Goal: Book appointment/travel/reservation

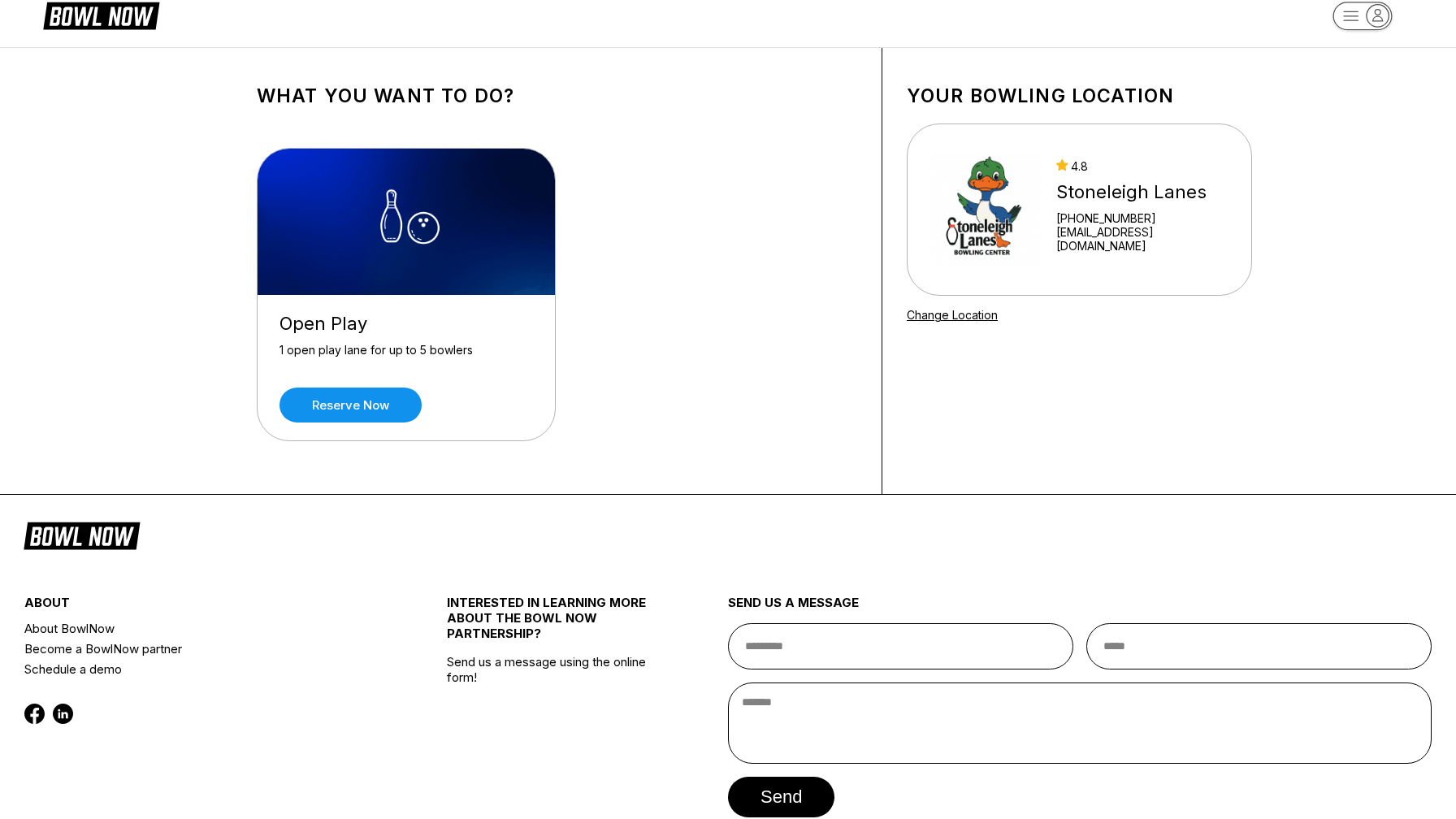
scroll to position [28, 0]
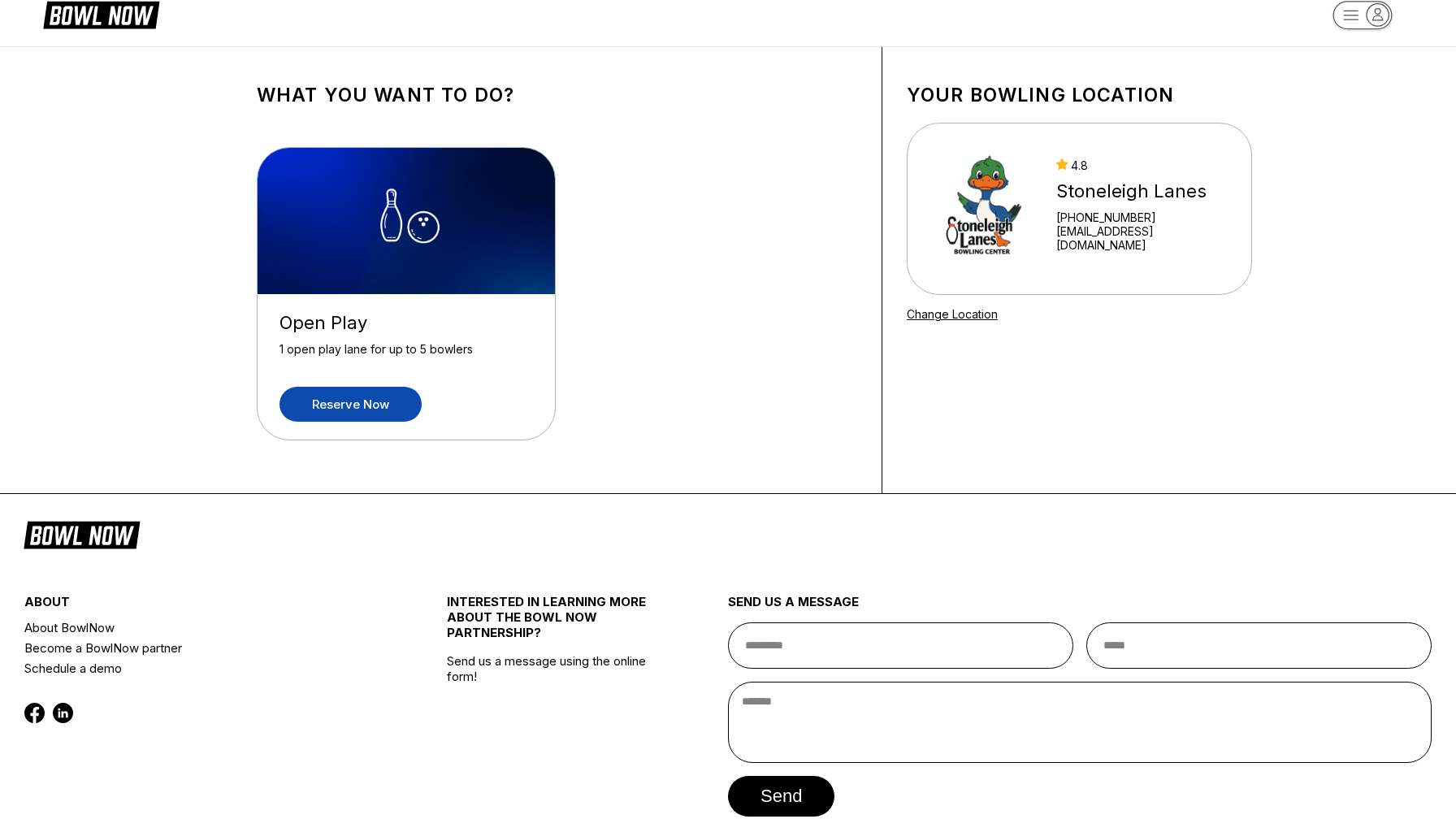
click at [345, 410] on link "Reserve now" at bounding box center [350, 405] width 142 height 35
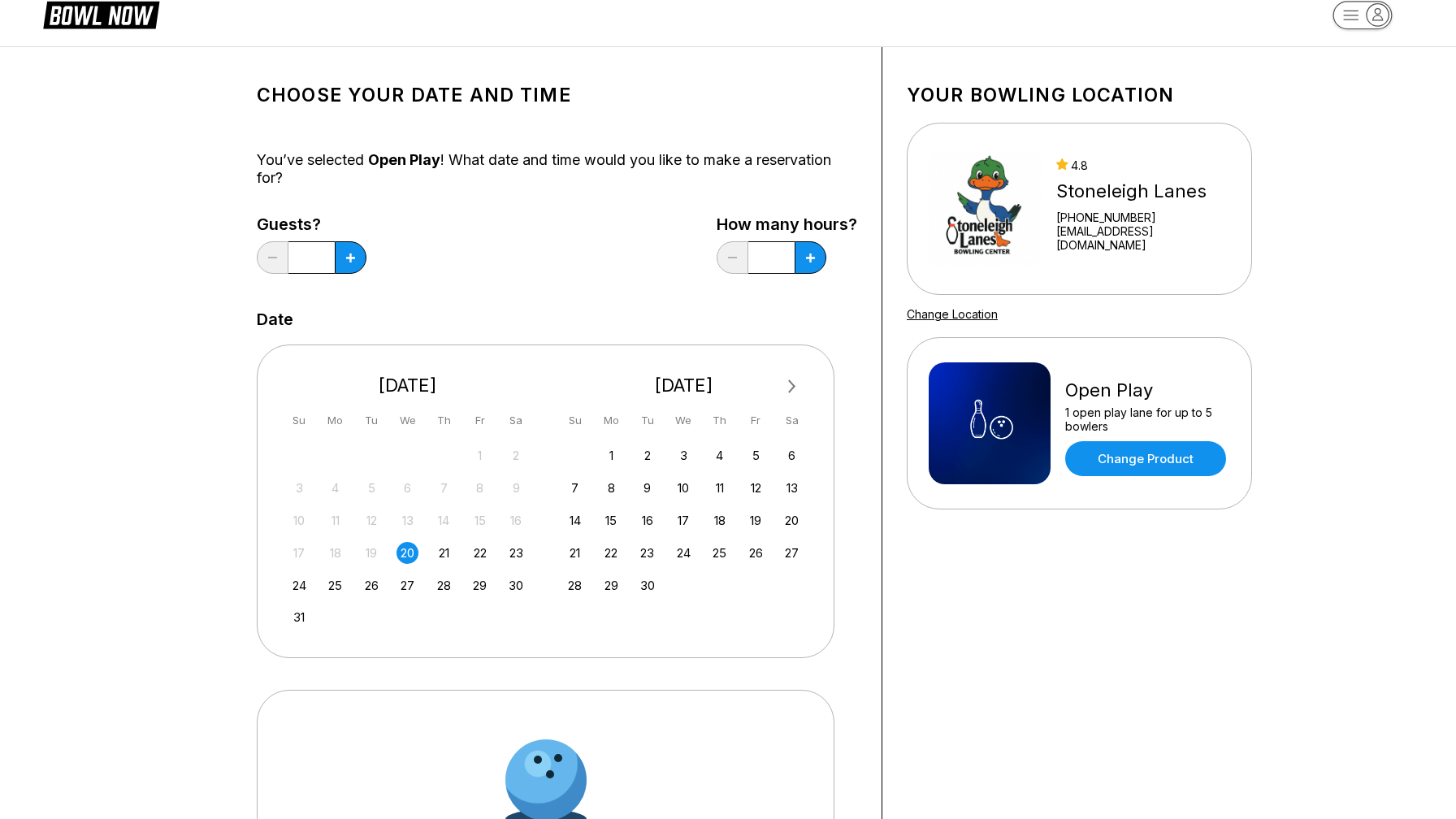
scroll to position [0, 0]
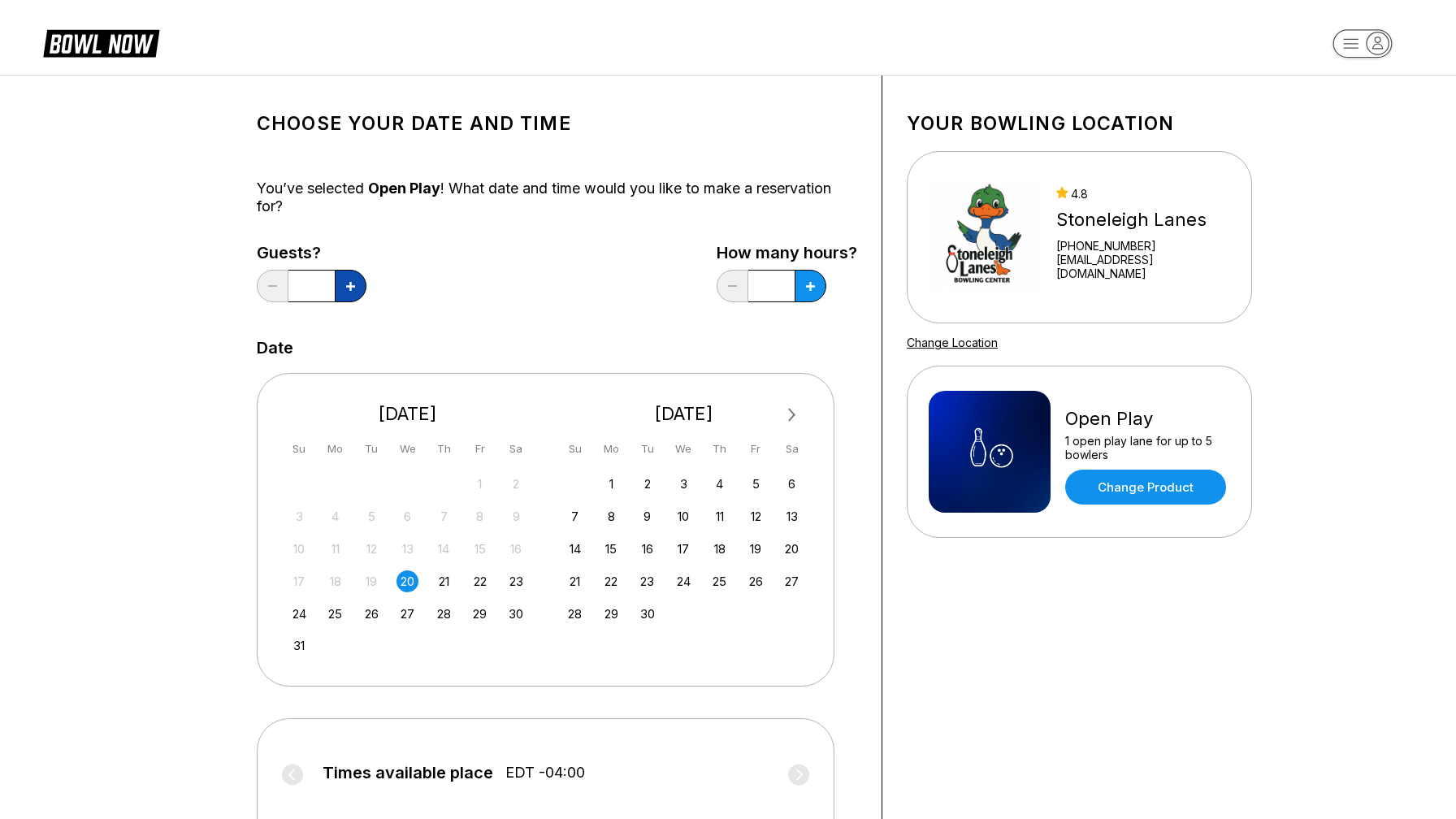
click at [359, 286] on button at bounding box center [350, 287] width 32 height 33
type input "*"
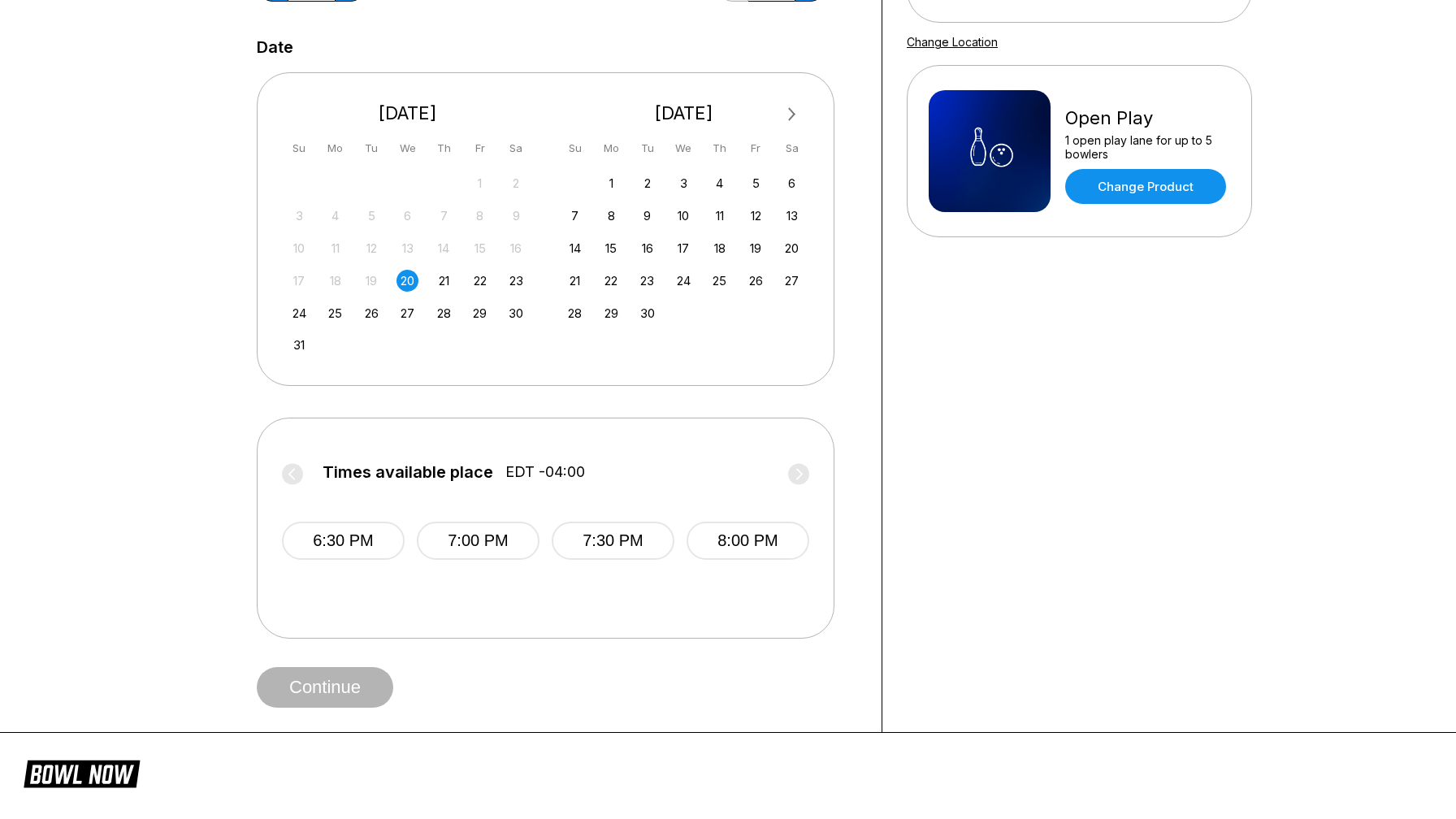
scroll to position [309, 0]
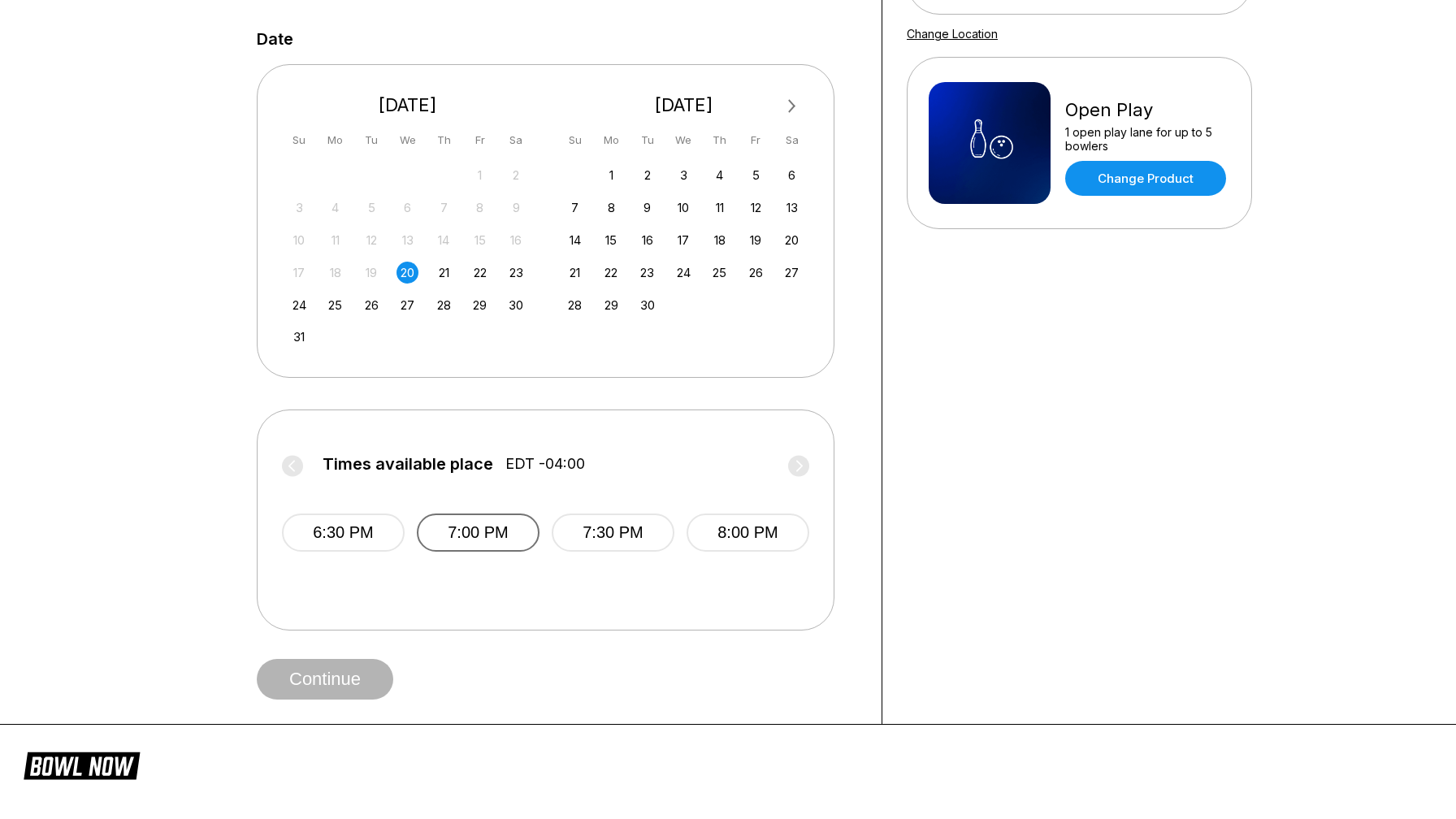
click at [466, 532] on button "7:00 PM" at bounding box center [478, 532] width 123 height 38
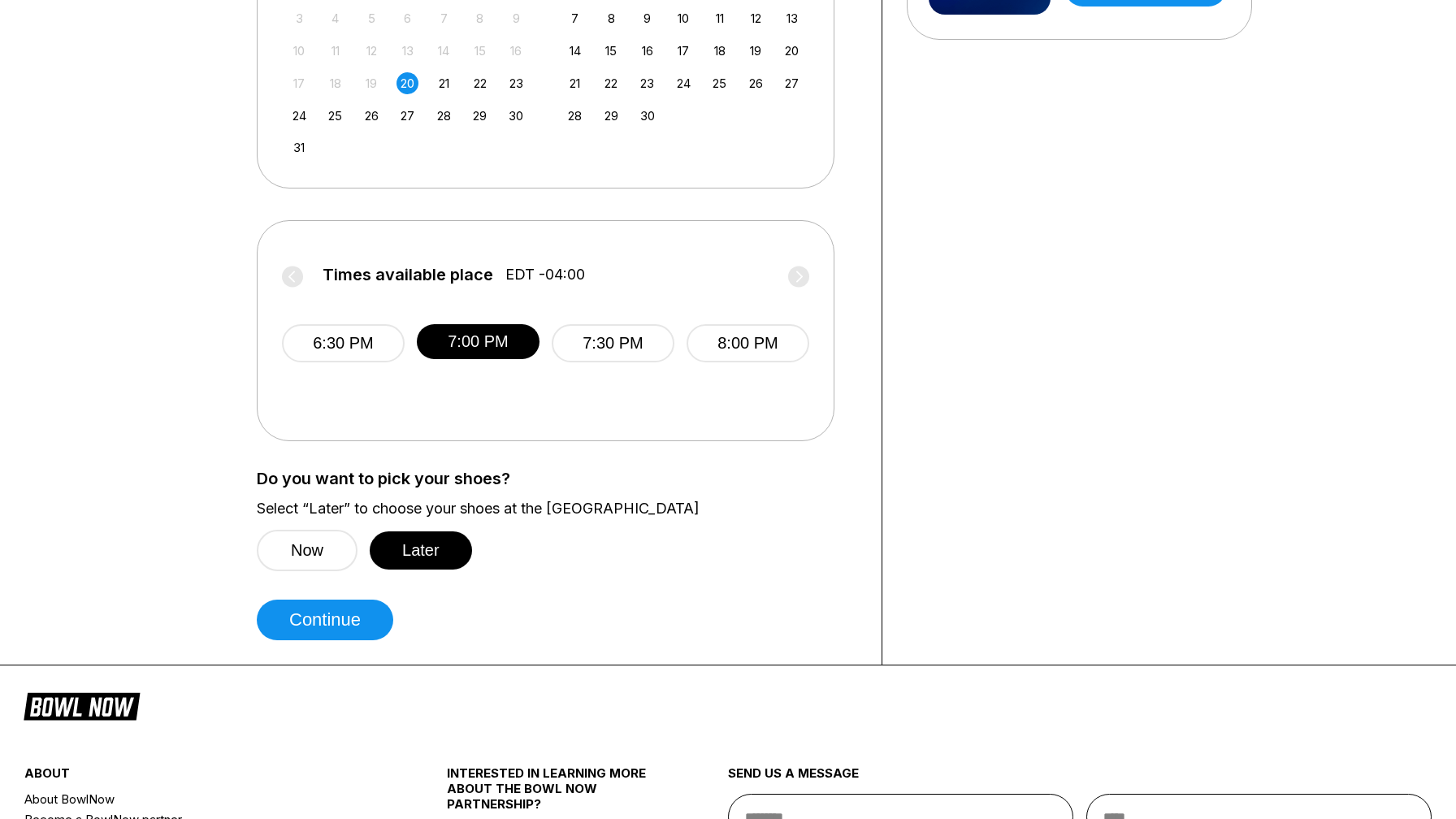
scroll to position [502, 0]
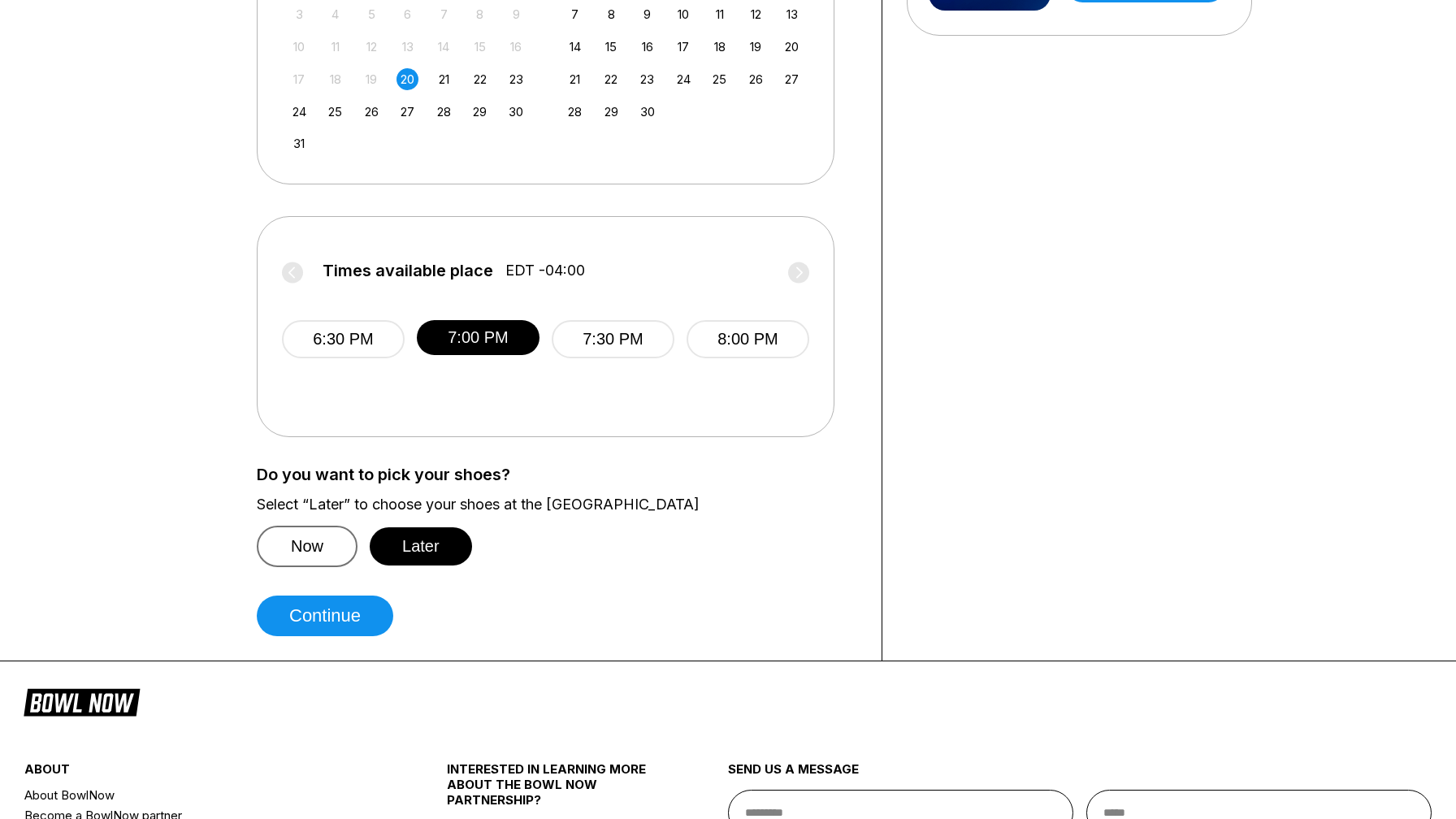
click at [321, 548] on button "Now" at bounding box center [307, 546] width 101 height 42
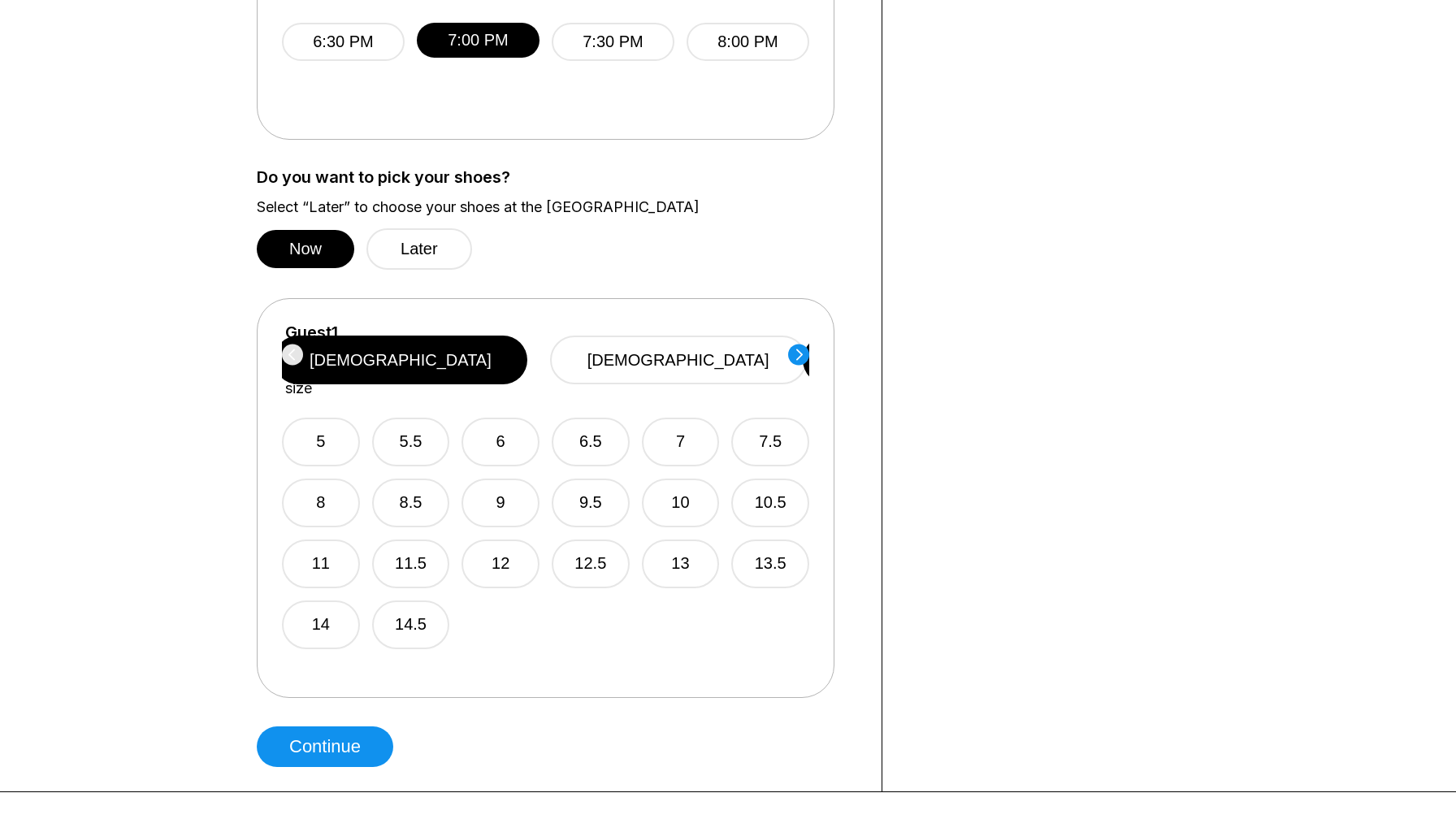
scroll to position [802, 0]
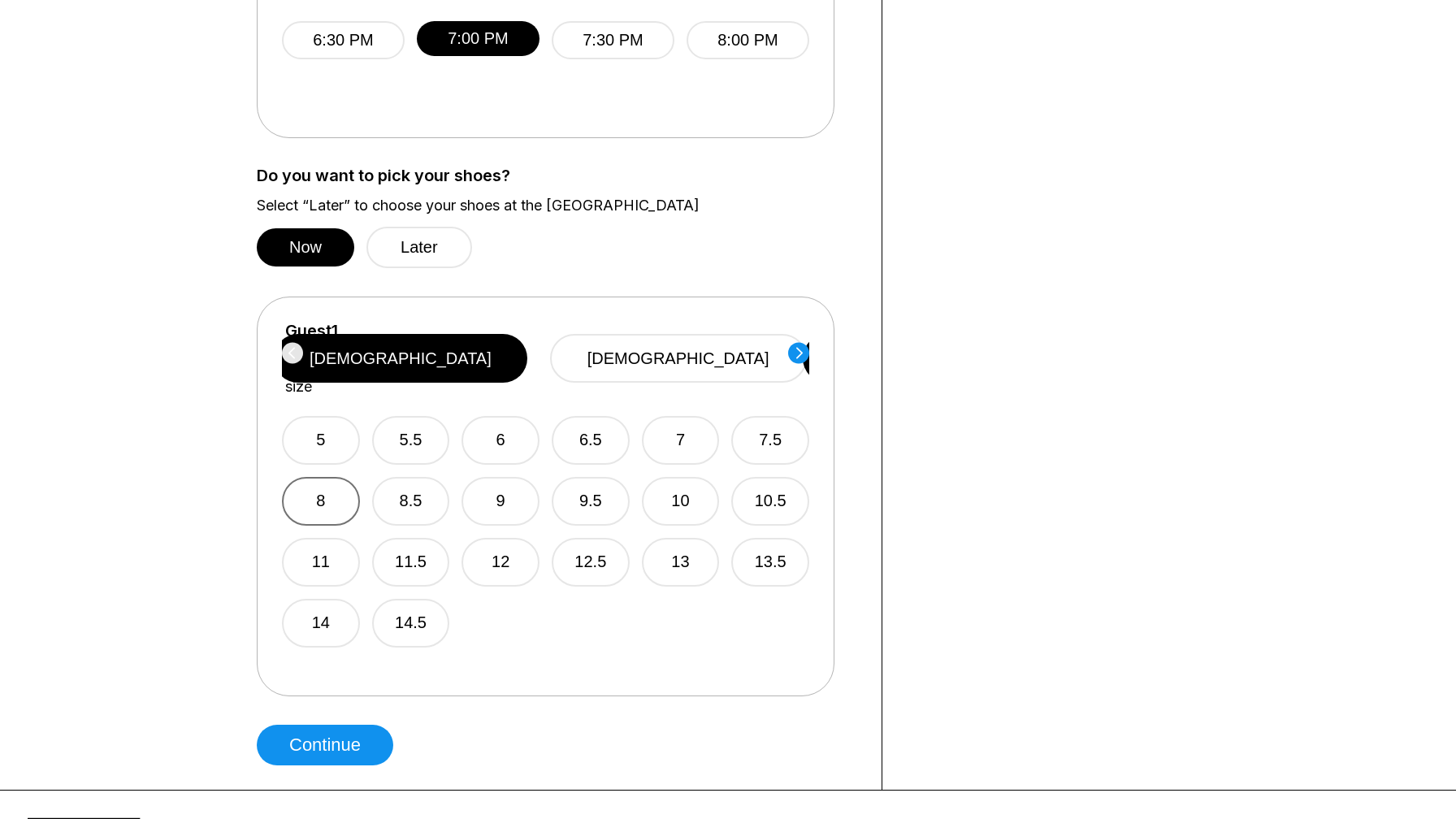
click at [339, 488] on button "8" at bounding box center [320, 501] width 78 height 48
click at [698, 341] on button "[DEMOGRAPHIC_DATA]" at bounding box center [678, 358] width 257 height 48
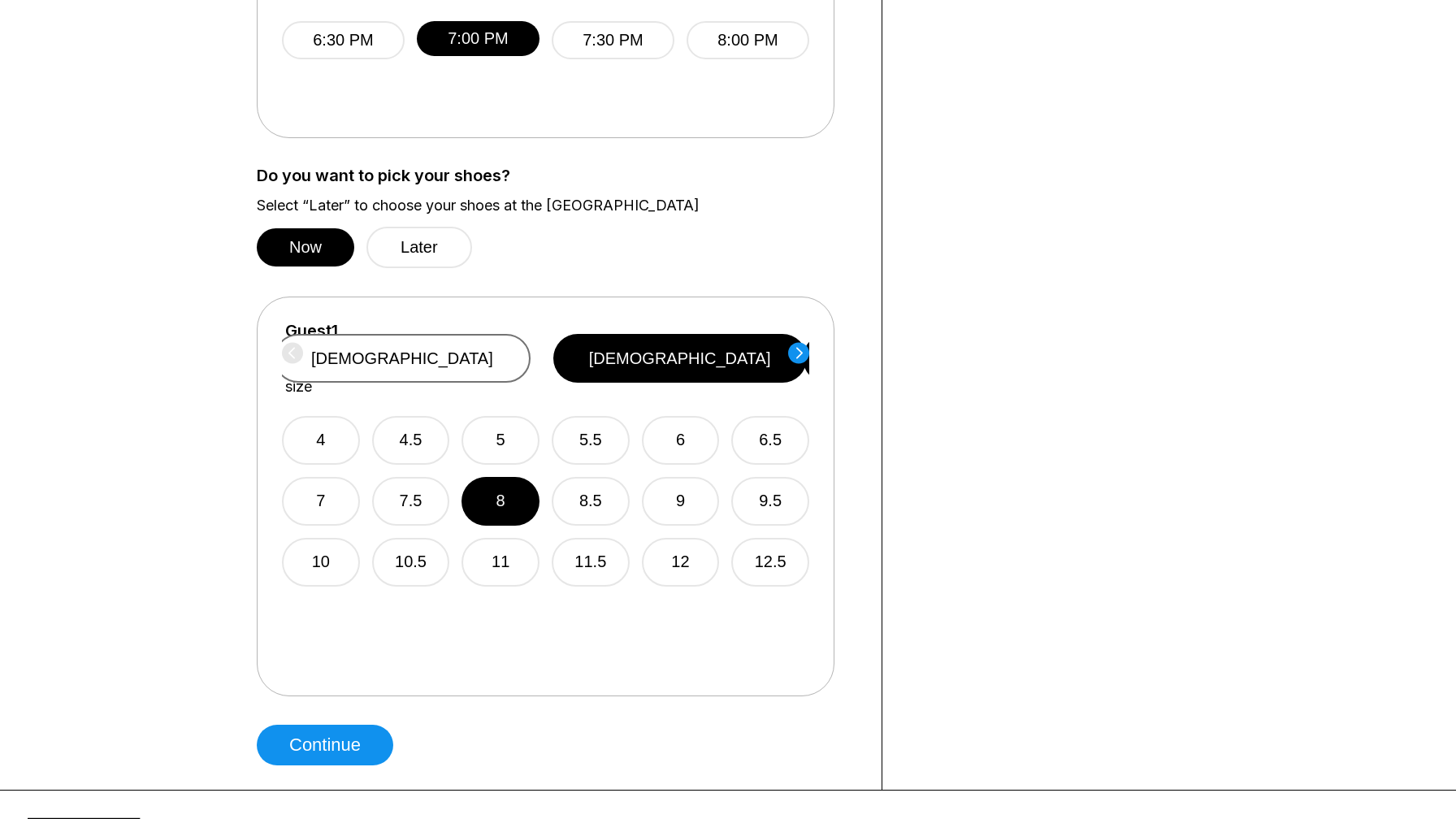
click at [531, 347] on button "[DEMOGRAPHIC_DATA]" at bounding box center [402, 358] width 257 height 48
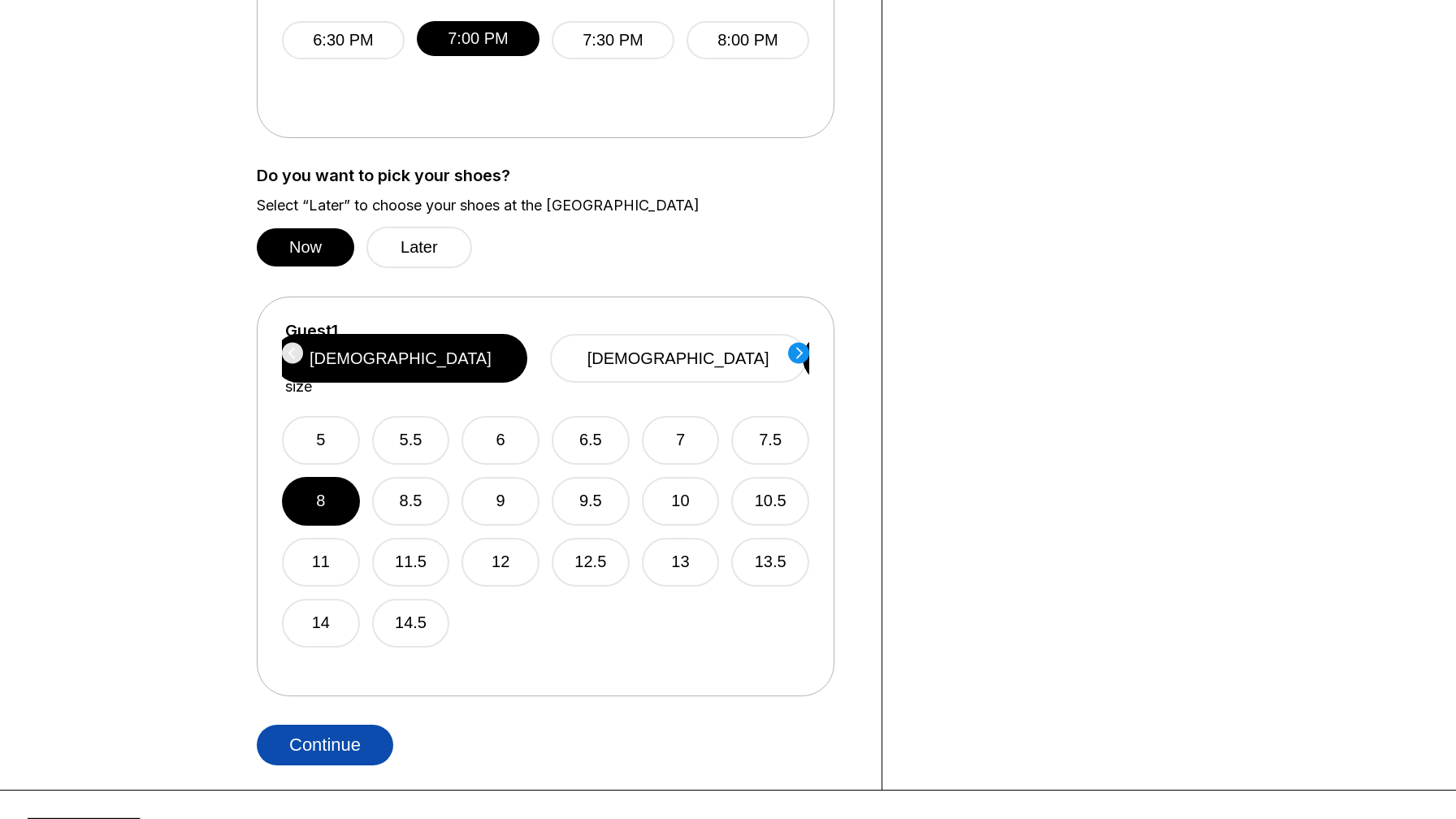
click at [329, 745] on button "Continue" at bounding box center [324, 745] width 136 height 41
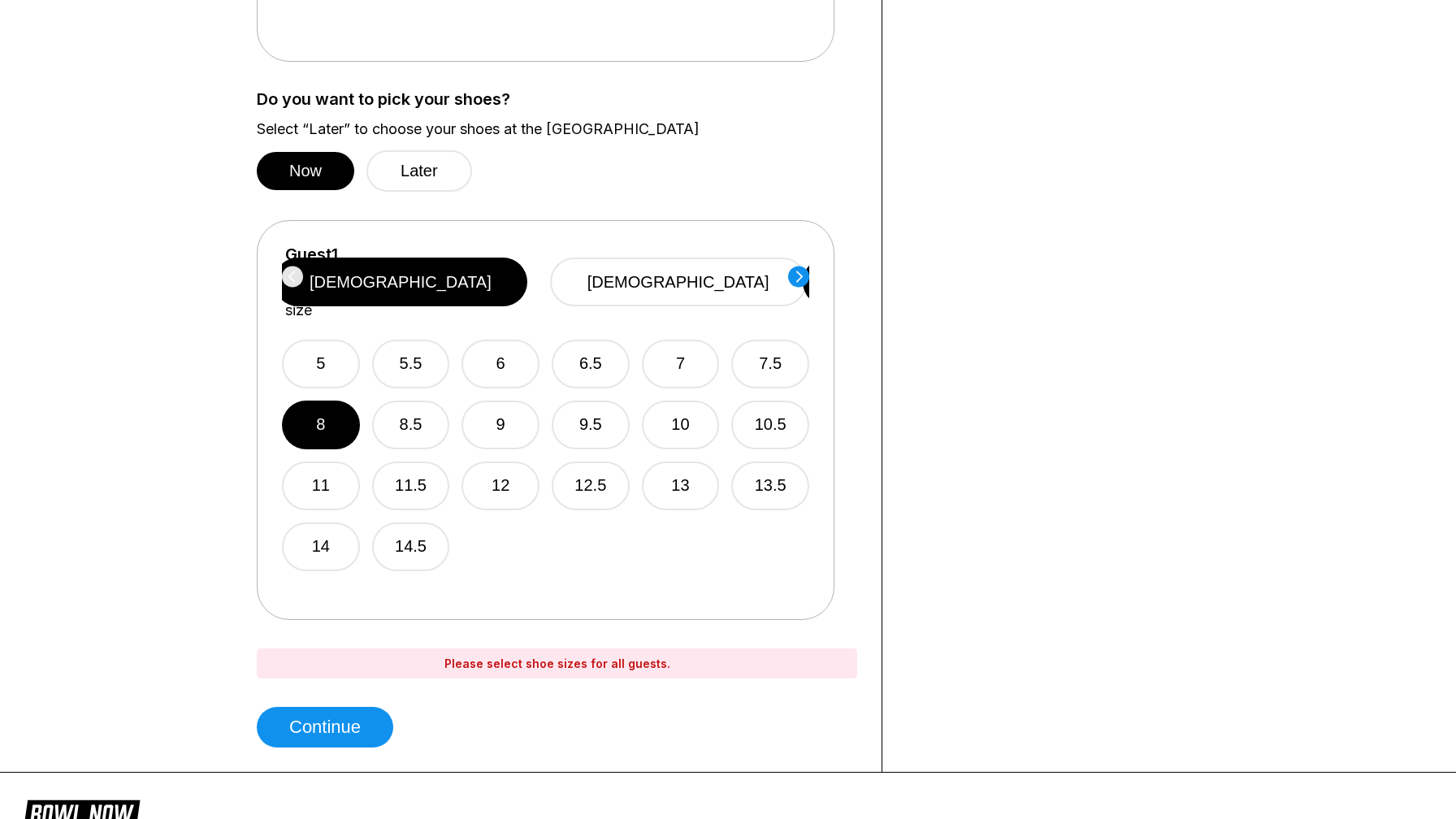
scroll to position [861, 0]
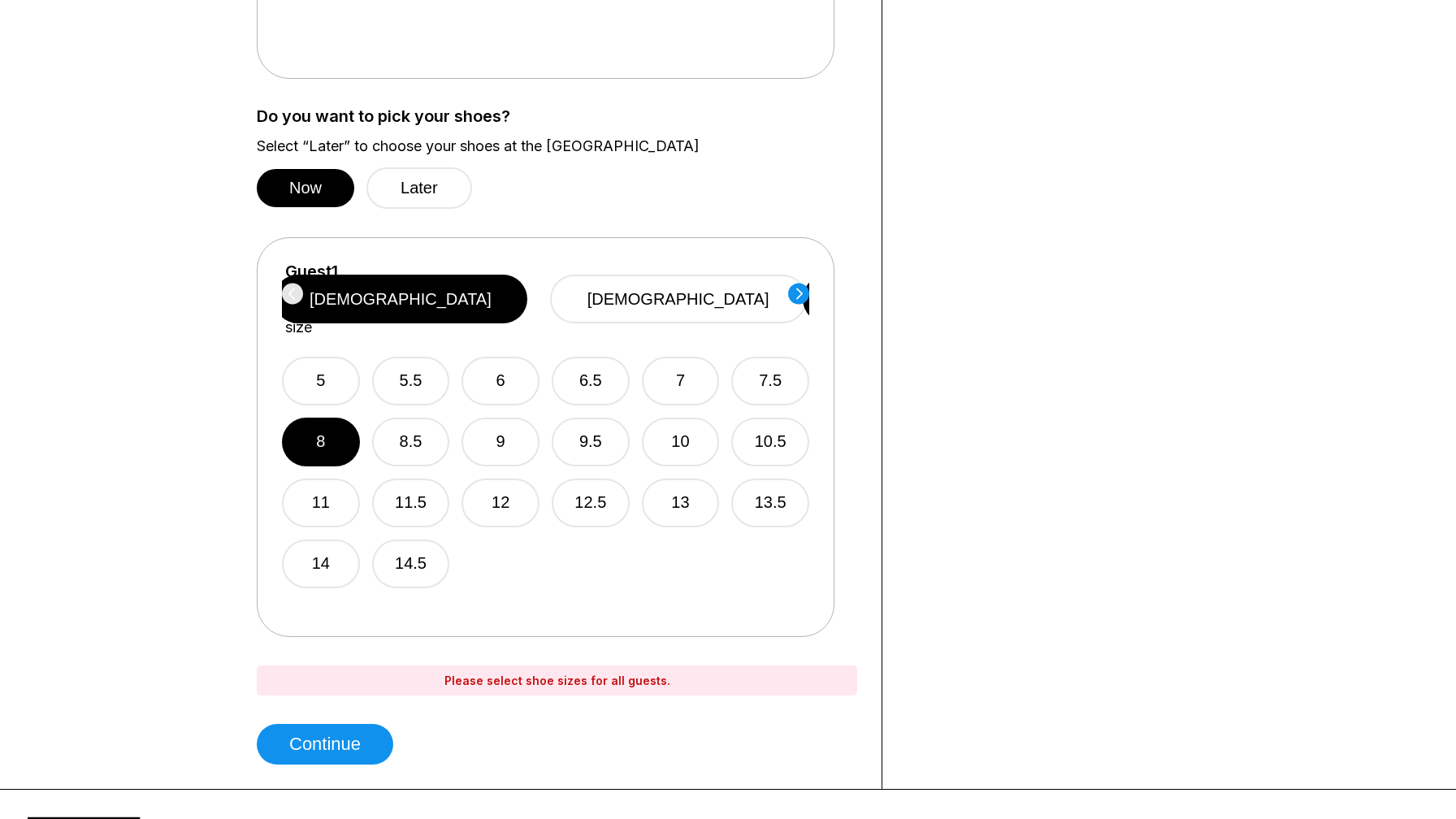
click at [802, 291] on circle at bounding box center [799, 293] width 21 height 21
click at [676, 282] on button "[DEMOGRAPHIC_DATA]" at bounding box center [680, 299] width 257 height 48
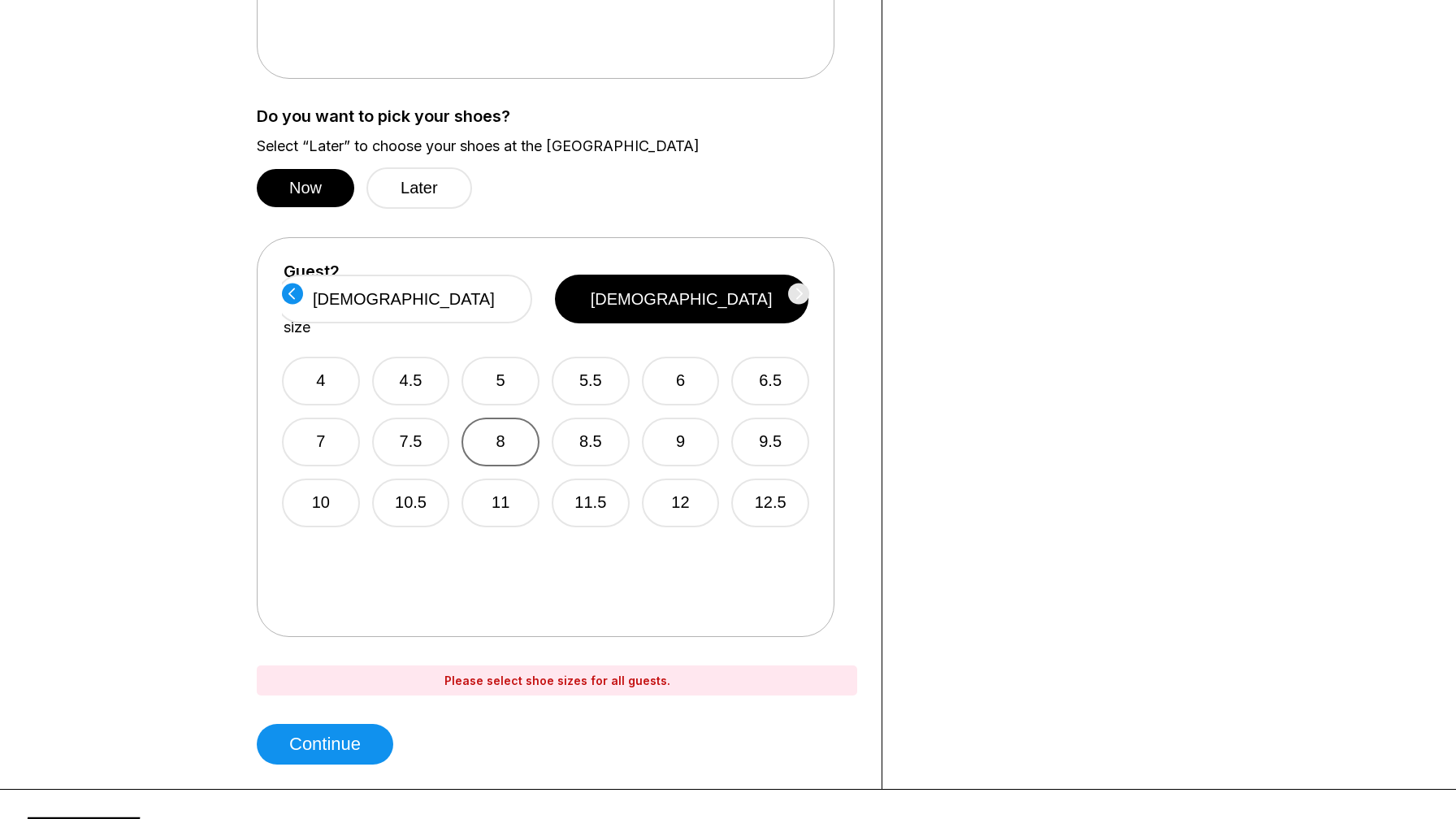
click at [499, 417] on button "8" at bounding box center [500, 441] width 78 height 48
click at [347, 740] on button "Continue" at bounding box center [324, 744] width 136 height 41
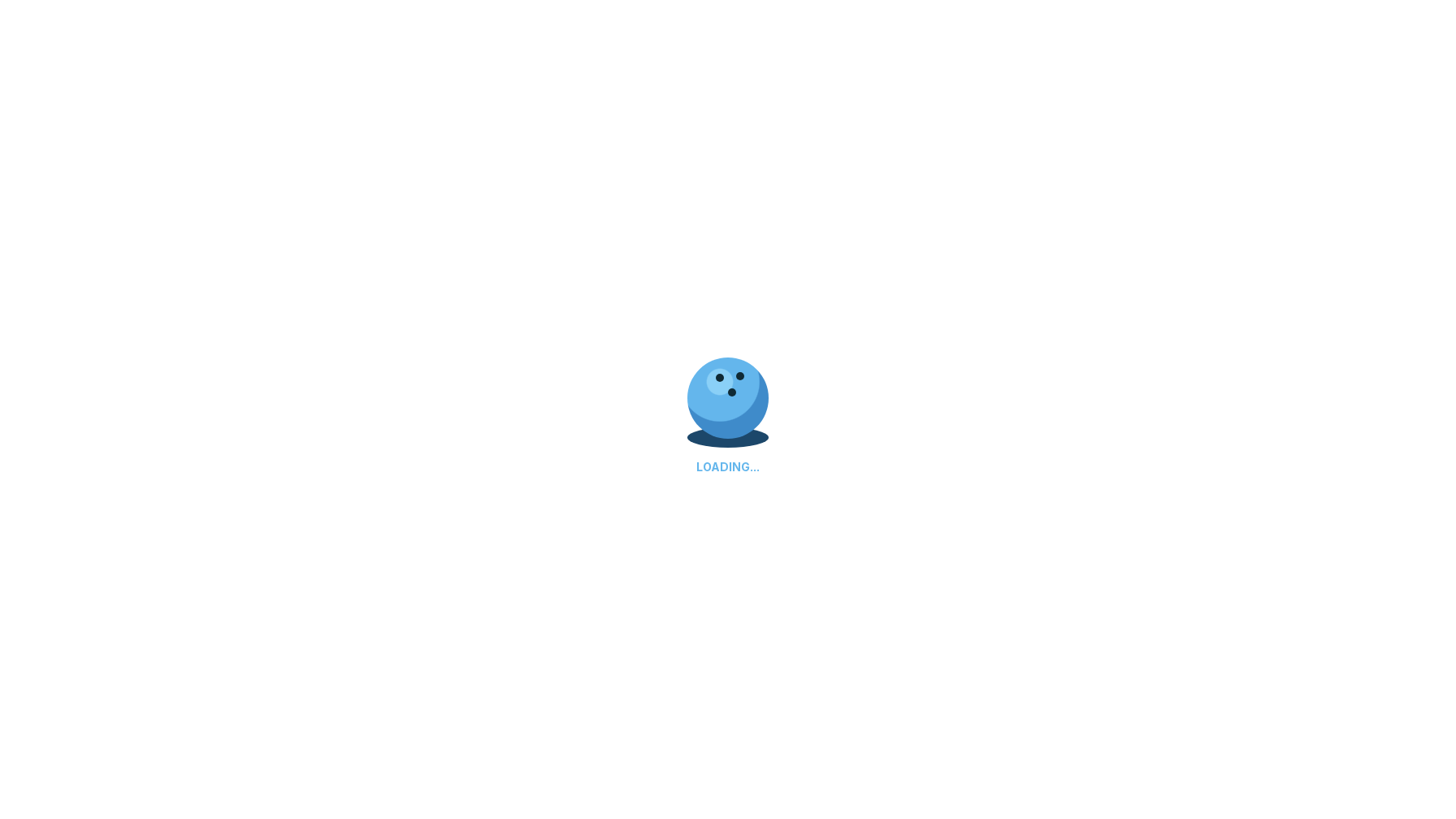
select select "**"
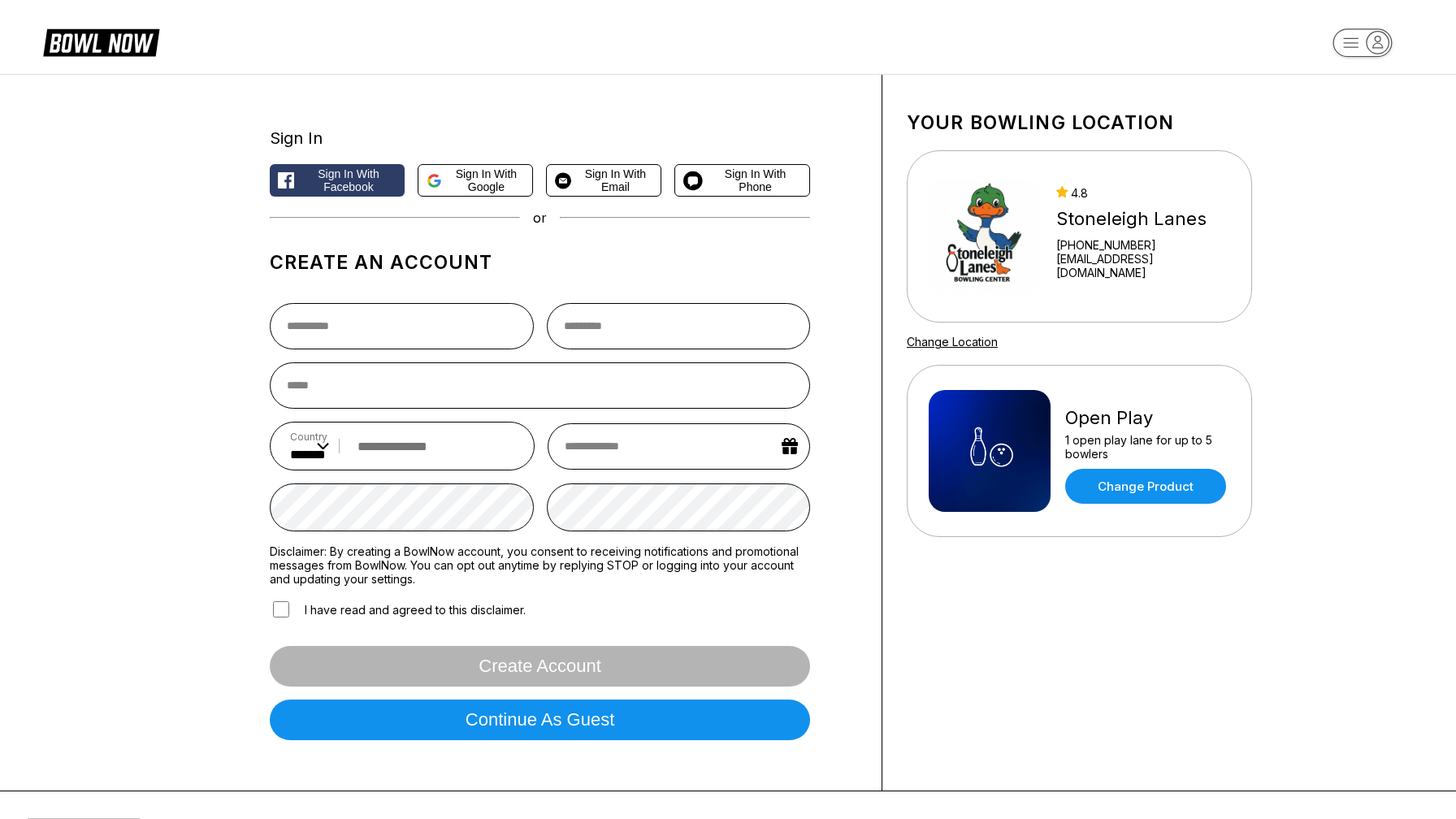
scroll to position [0, 0]
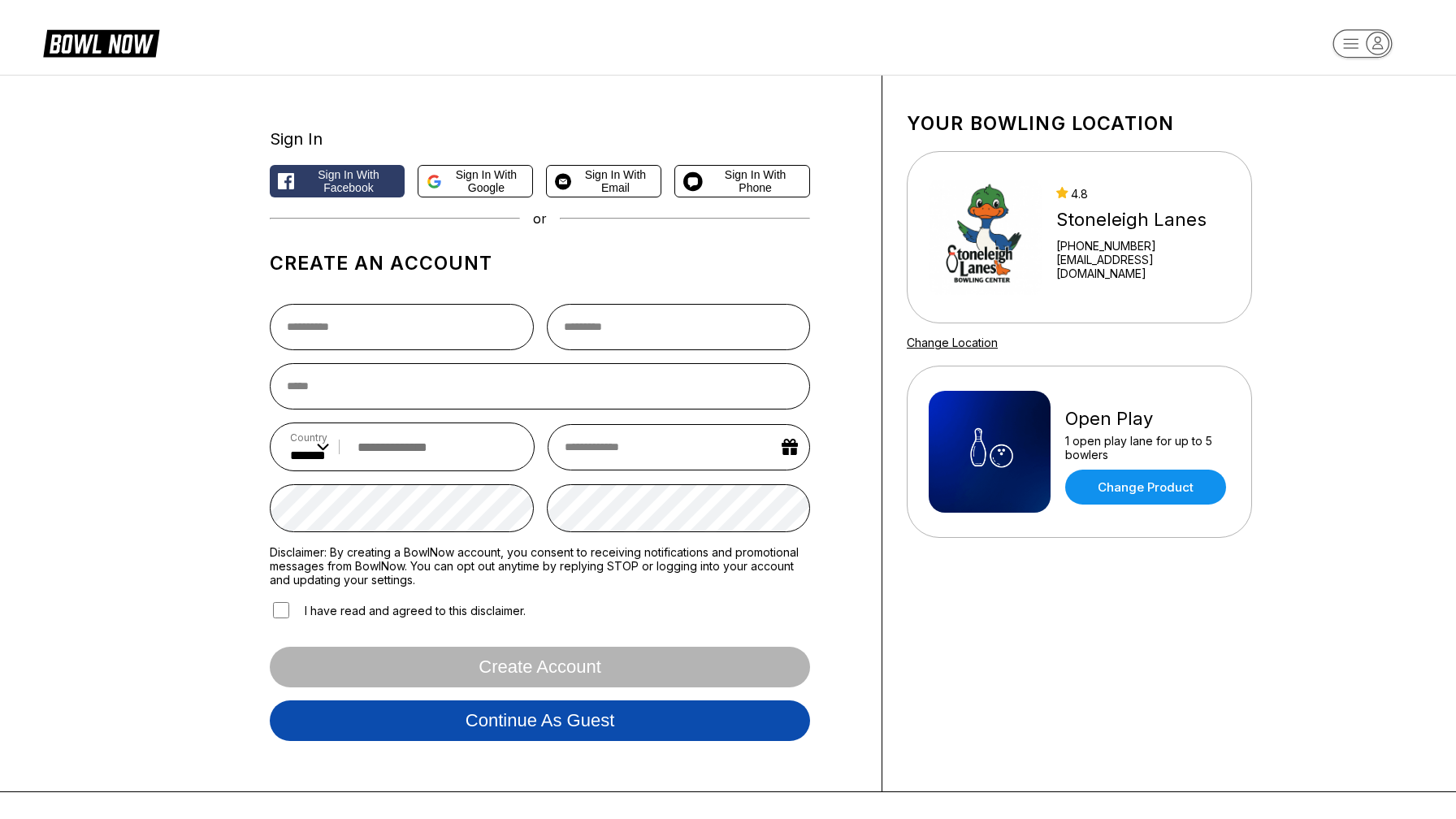
click at [500, 729] on button "Continue as guest" at bounding box center [540, 721] width 540 height 41
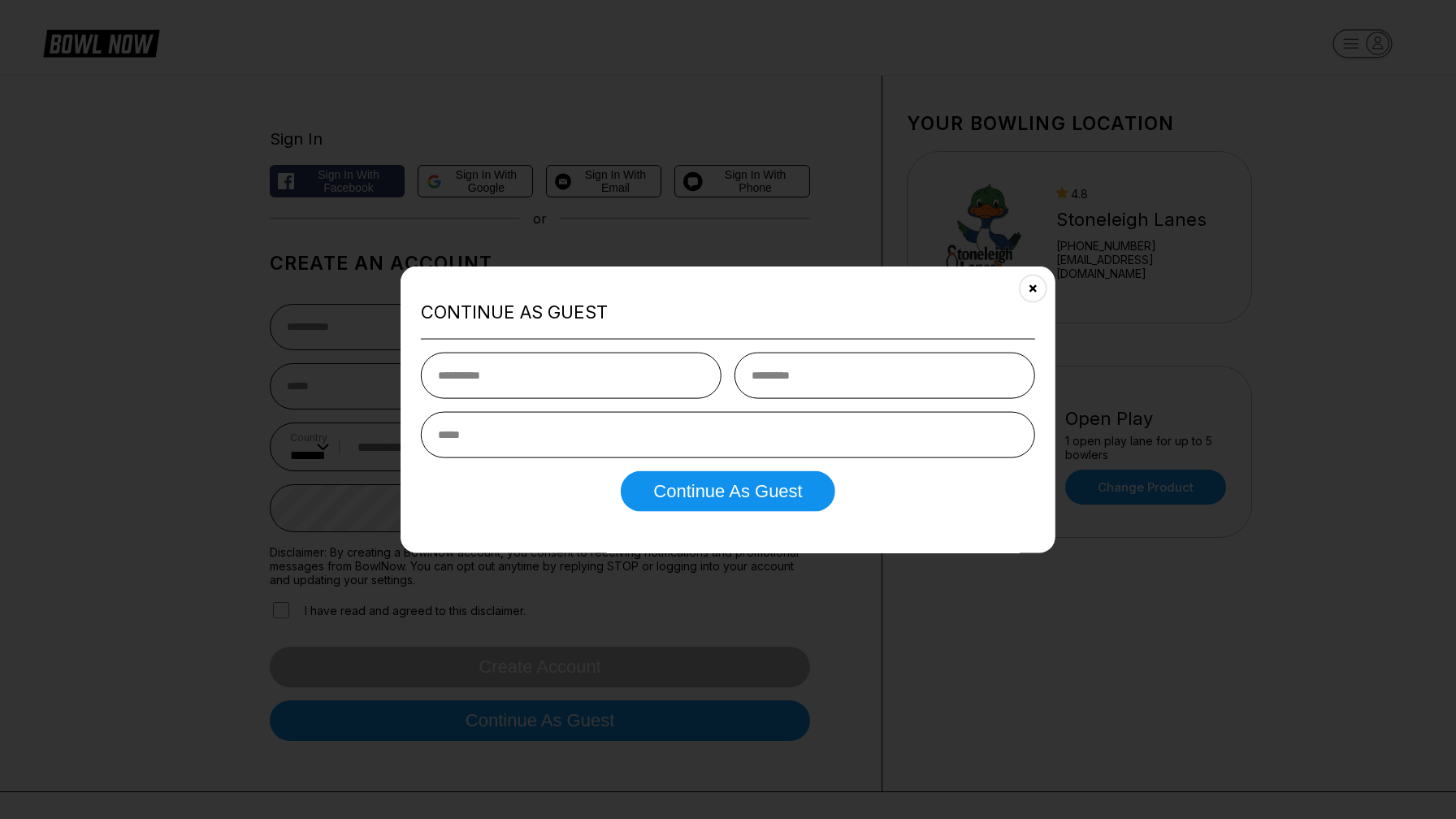
click at [625, 368] on input "text" at bounding box center [571, 375] width 301 height 46
type input "******"
click at [796, 373] on input "text" at bounding box center [885, 375] width 301 height 46
type input "*******"
click at [763, 435] on input "email" at bounding box center [728, 435] width 615 height 46
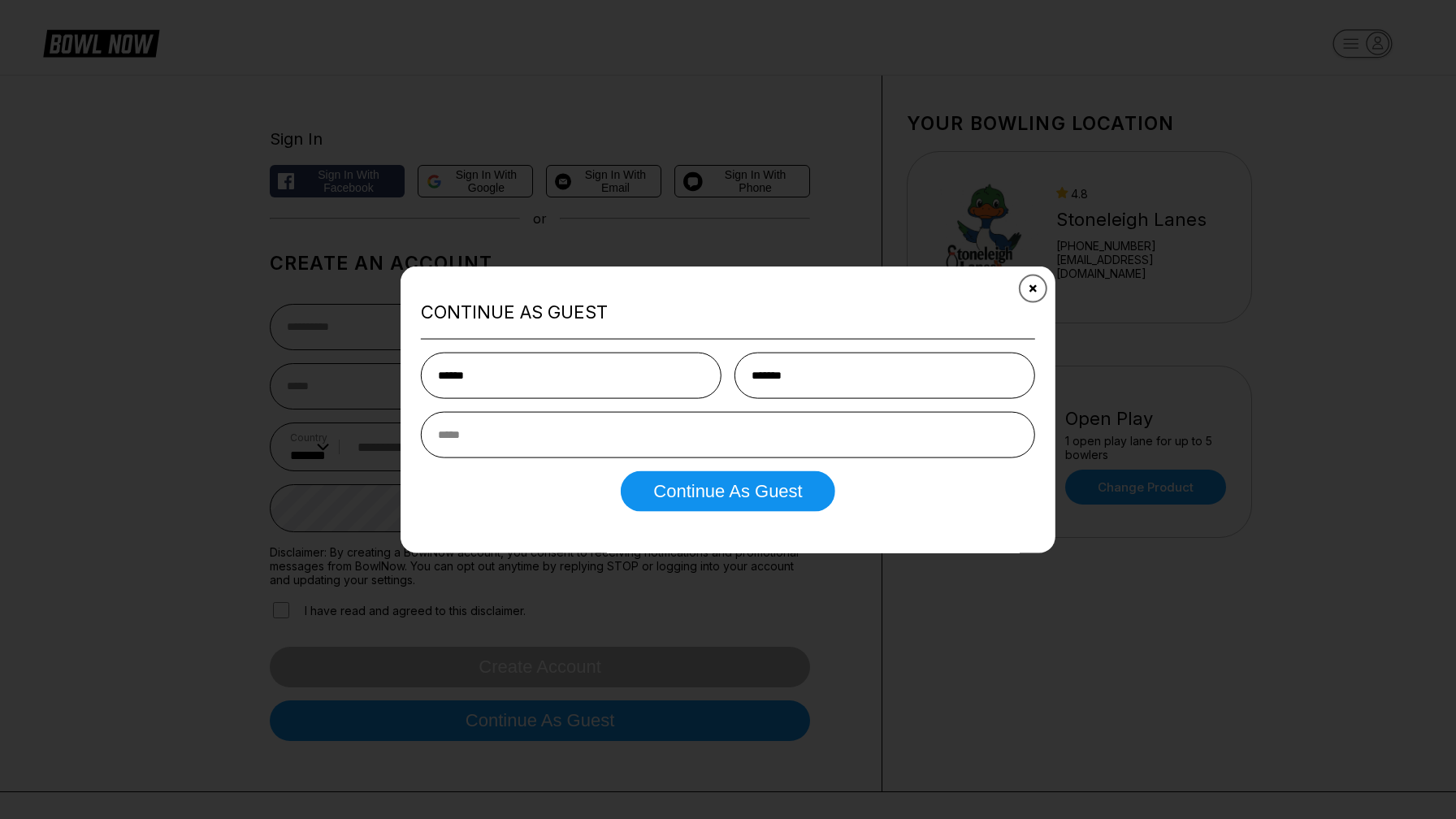
click at [1035, 284] on icon "Close" at bounding box center [1033, 288] width 13 height 13
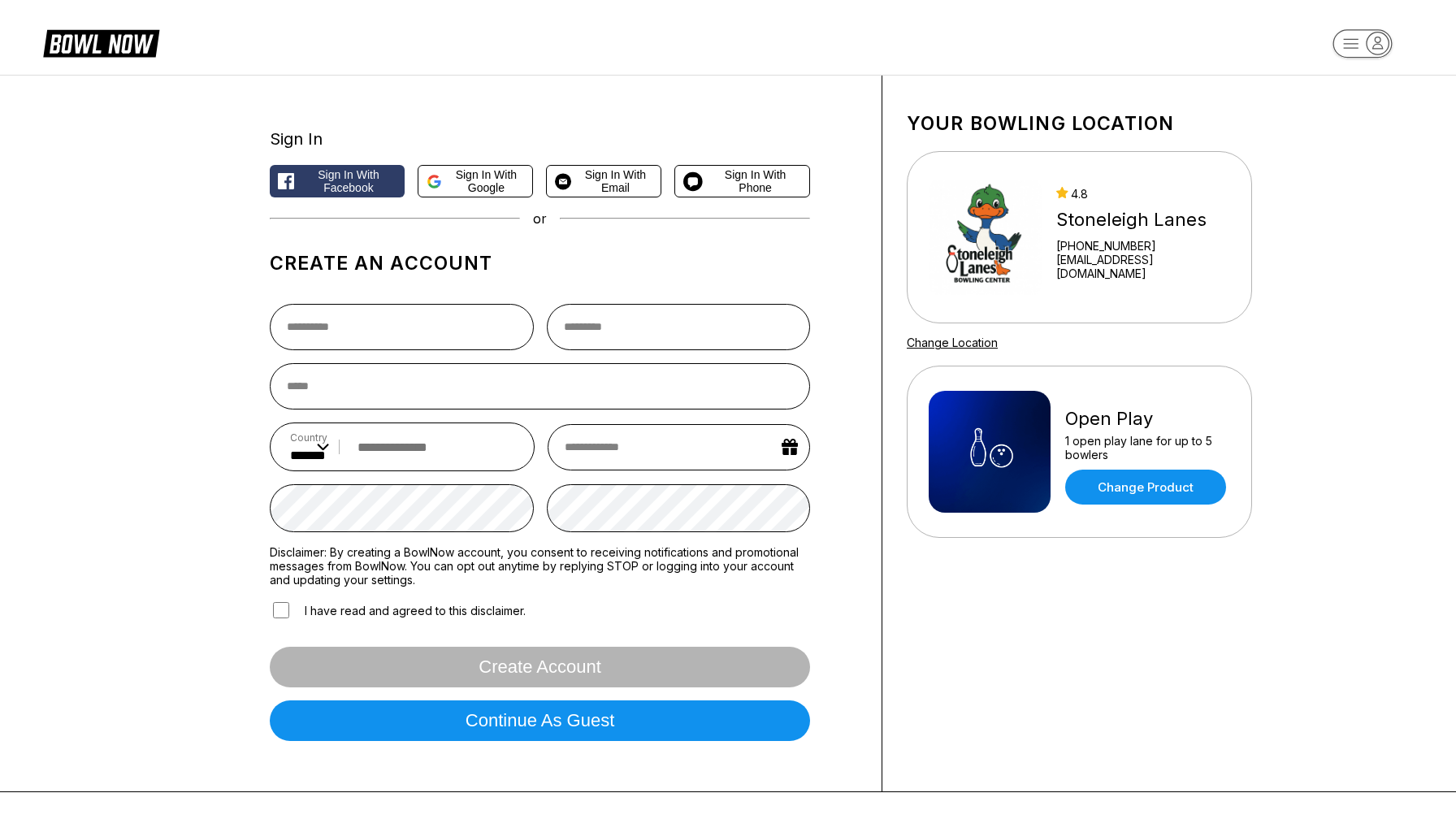
scroll to position [386, 0]
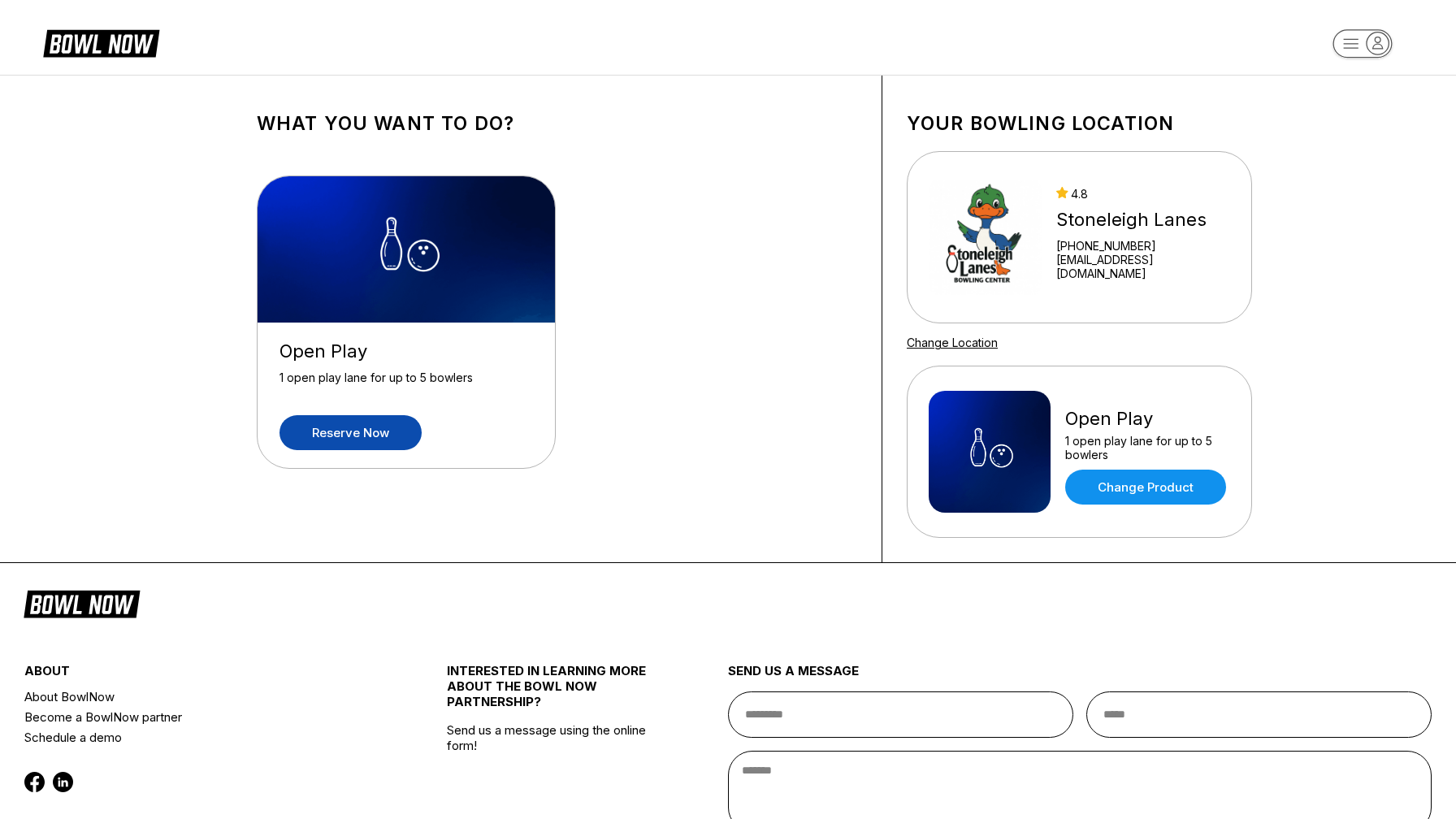
click at [360, 434] on link "Reserve now" at bounding box center [350, 433] width 142 height 35
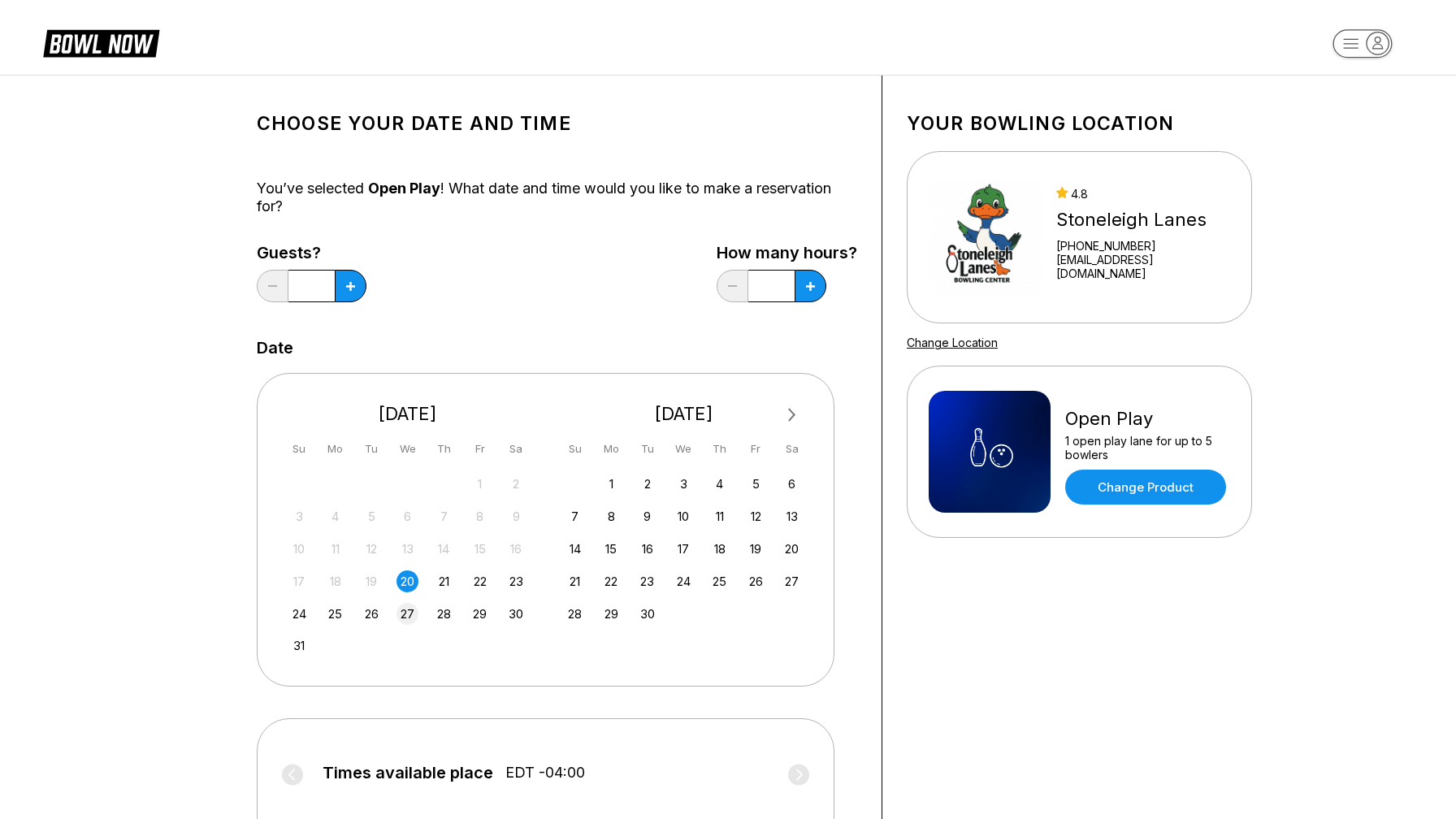
click at [412, 610] on div "27" at bounding box center [408, 614] width 22 height 22
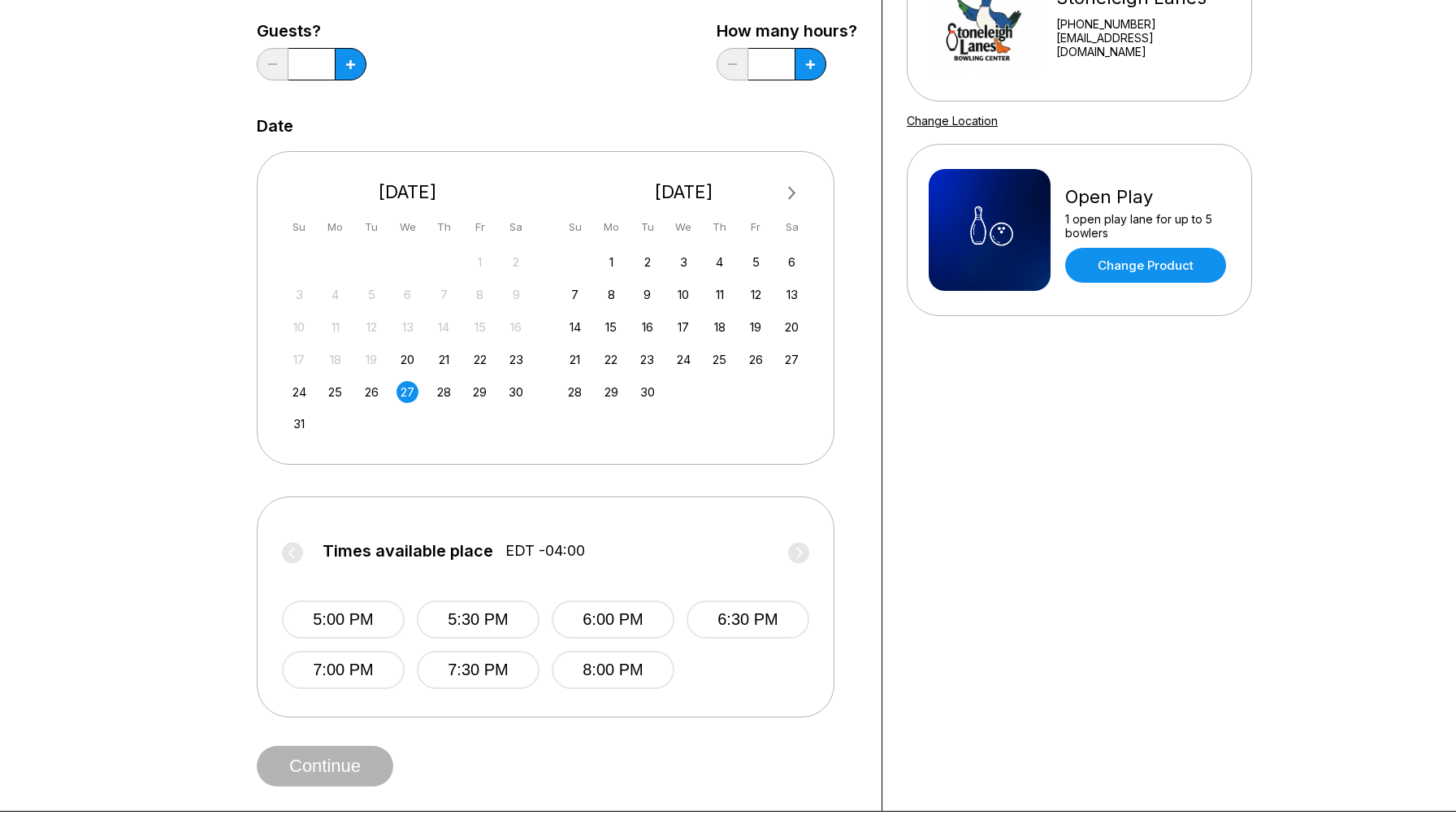
scroll to position [231, 0]
